Goal: Find specific page/section: Find specific page/section

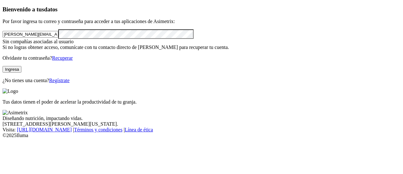
click at [21, 72] on button "Ingresa" at bounding box center [12, 69] width 19 height 7
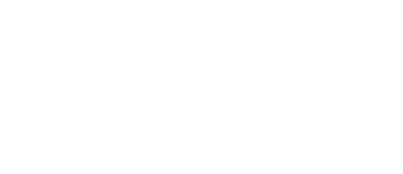
click at [9, 10] on icon at bounding box center [13, 129] width 20 height 252
